Goal: Transaction & Acquisition: Download file/media

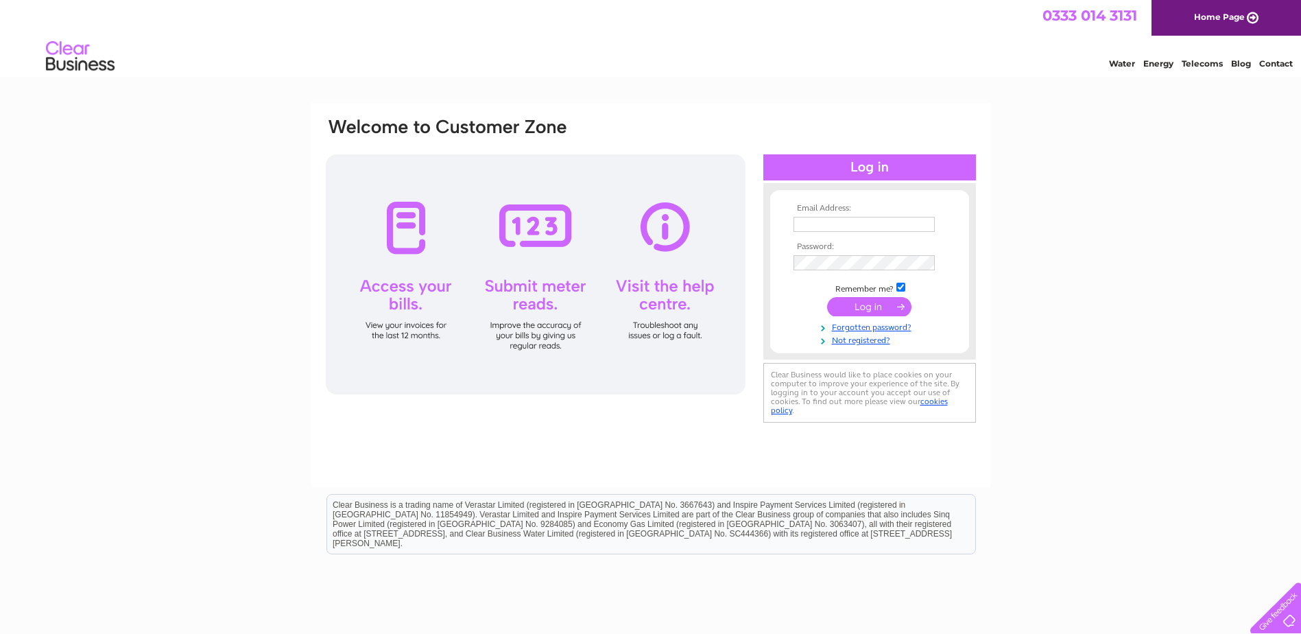
click at [827, 225] on input "text" at bounding box center [864, 224] width 141 height 15
type input "accounts@odforkney.com"
click at [871, 307] on input "submit" at bounding box center [869, 306] width 84 height 19
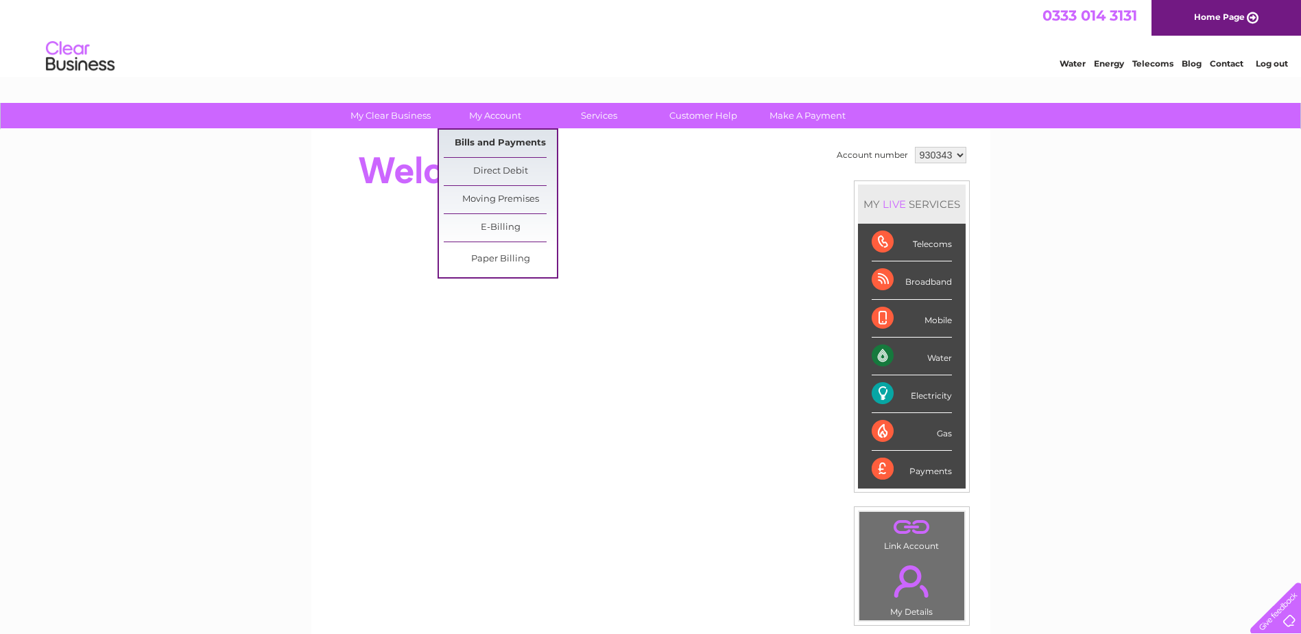
click at [517, 145] on link "Bills and Payments" at bounding box center [500, 143] width 113 height 27
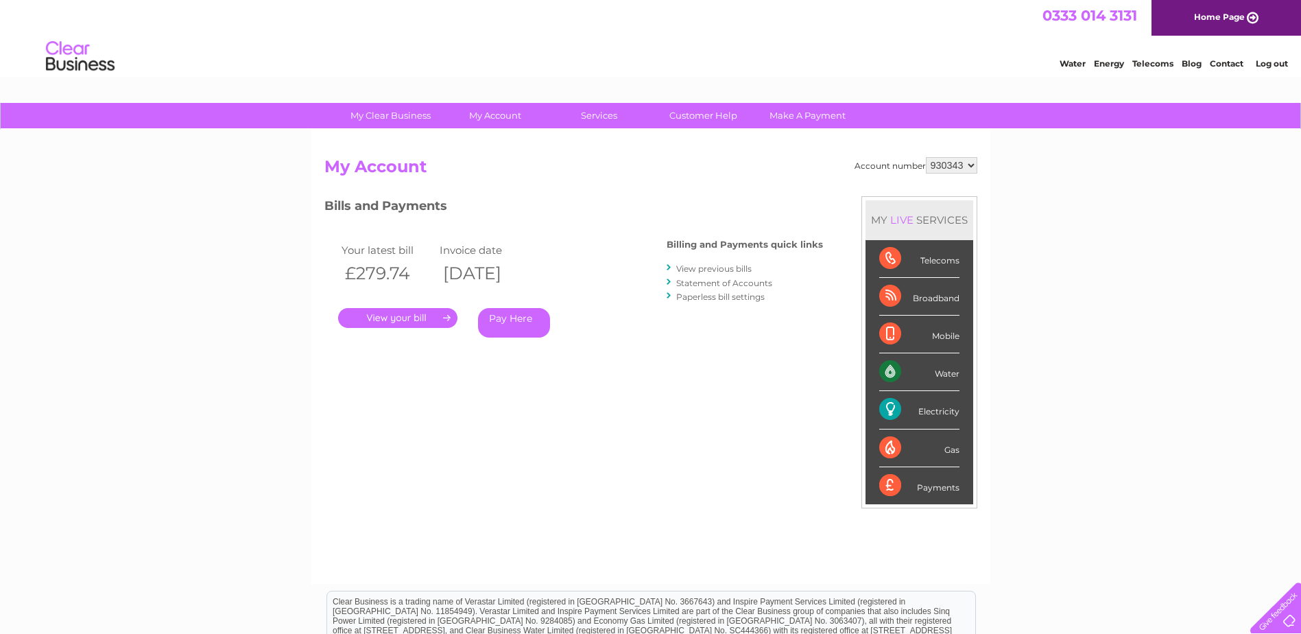
click at [366, 318] on link "." at bounding box center [397, 318] width 119 height 20
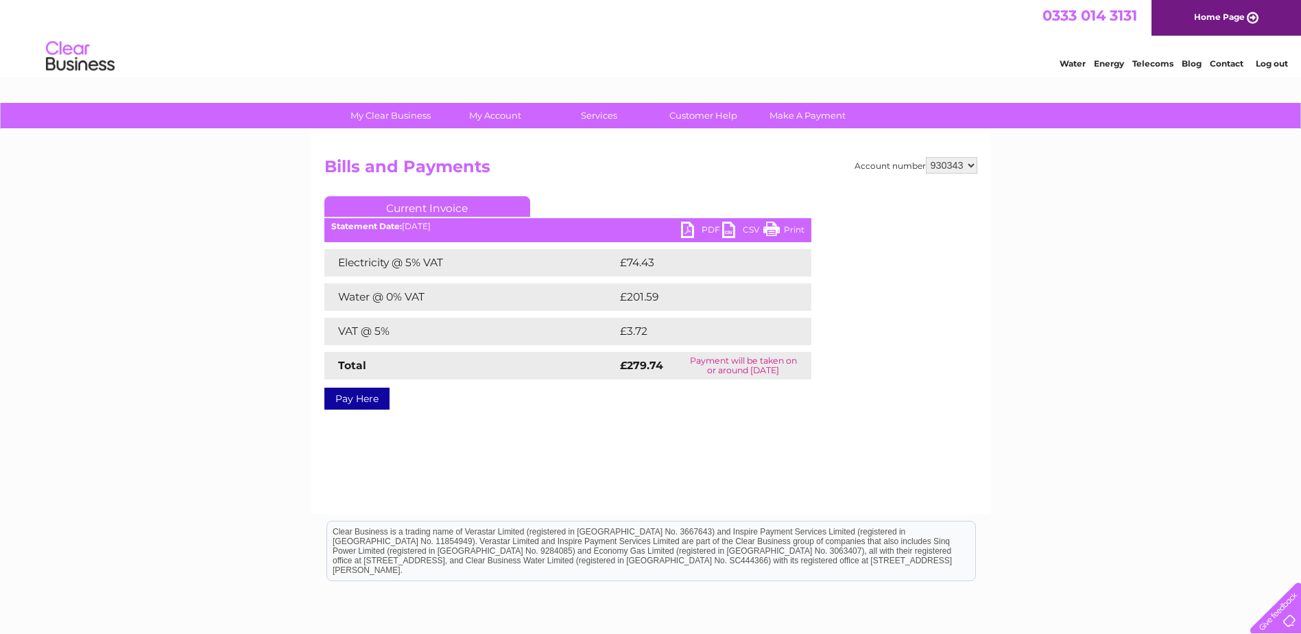
click at [687, 231] on link "PDF" at bounding box center [701, 232] width 41 height 20
click at [1267, 60] on link "Log out" at bounding box center [1272, 63] width 32 height 10
